Goal: Transaction & Acquisition: Purchase product/service

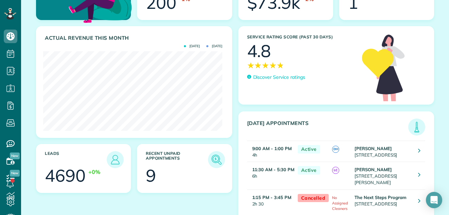
scroll to position [63, 0]
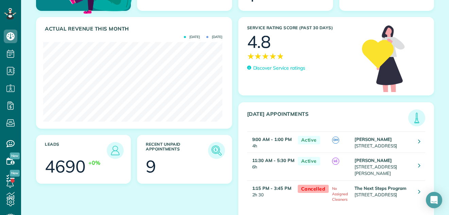
click at [433, 134] on div "Welcome back, [PERSON_NAME]! Recurring Customers 200 -1% Forecast Revenue $73.9…" at bounding box center [235, 51] width 428 height 198
click at [418, 145] on icon at bounding box center [419, 141] width 2 height 7
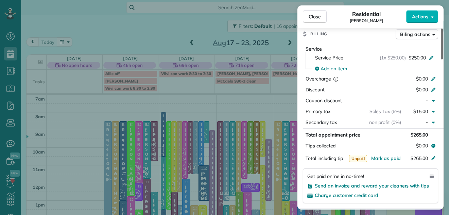
scroll to position [263, 0]
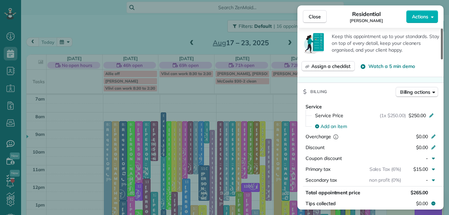
drag, startPoint x: 442, startPoint y: 37, endPoint x: 434, endPoint y: 82, distance: 45.5
click at [441, 60] on div at bounding box center [442, 44] width 2 height 31
click at [411, 89] on span "Billing actions" at bounding box center [415, 92] width 30 height 7
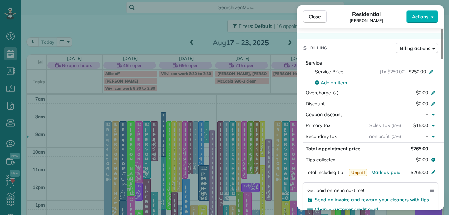
scroll to position [255, 0]
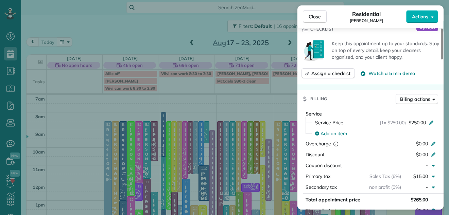
drag, startPoint x: 443, startPoint y: 77, endPoint x: 439, endPoint y: 75, distance: 4.6
click at [441, 60] on div at bounding box center [442, 44] width 2 height 31
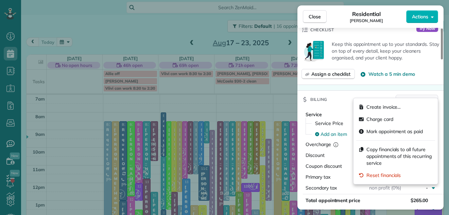
click at [413, 97] on span "Billing actions" at bounding box center [415, 100] width 30 height 7
click at [378, 117] on span "Charge card" at bounding box center [380, 119] width 27 height 7
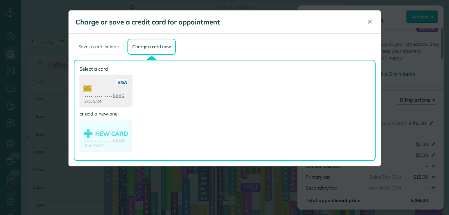
click at [106, 83] on use at bounding box center [105, 92] width 52 height 33
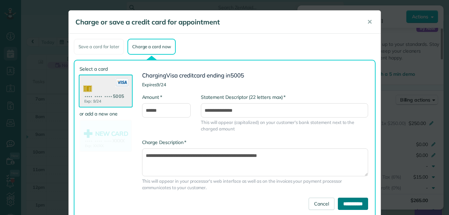
click at [345, 202] on input "**********" at bounding box center [353, 204] width 30 height 12
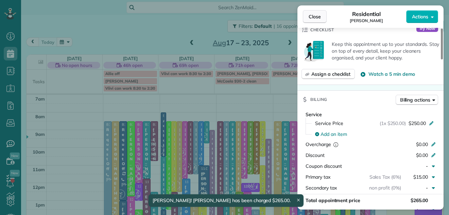
click at [308, 13] on button "Close" at bounding box center [315, 16] width 24 height 13
